Goal: Navigation & Orientation: Go to known website

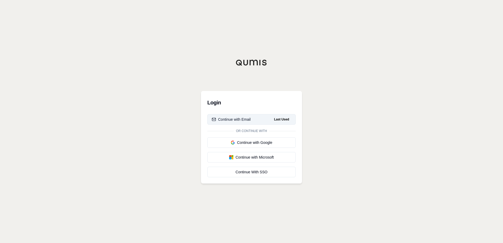
click at [237, 119] on div "Continue with Email" at bounding box center [231, 119] width 39 height 5
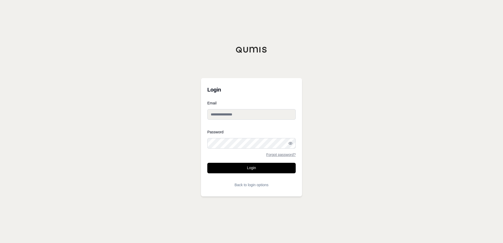
type input "**********"
click at [253, 168] on button "Login" at bounding box center [251, 168] width 88 height 11
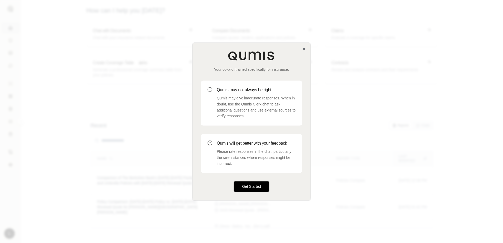
click at [249, 184] on button "Get Started" at bounding box center [252, 186] width 36 height 11
